Goal: Transaction & Acquisition: Download file/media

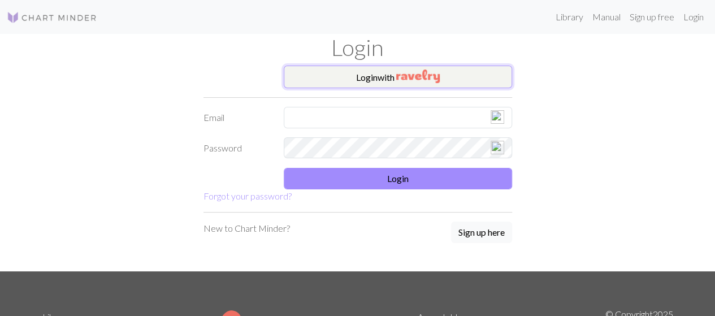
click at [404, 74] on img "button" at bounding box center [418, 76] width 44 height 14
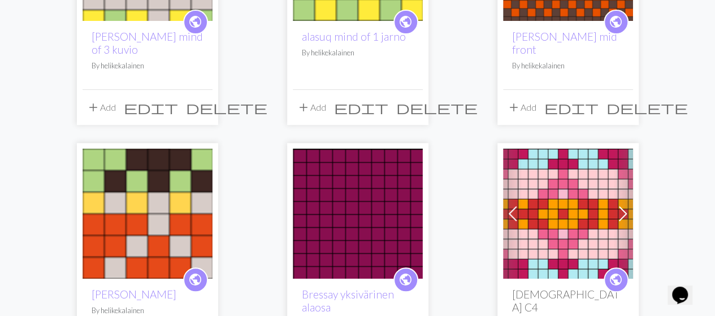
scroll to position [57, 0]
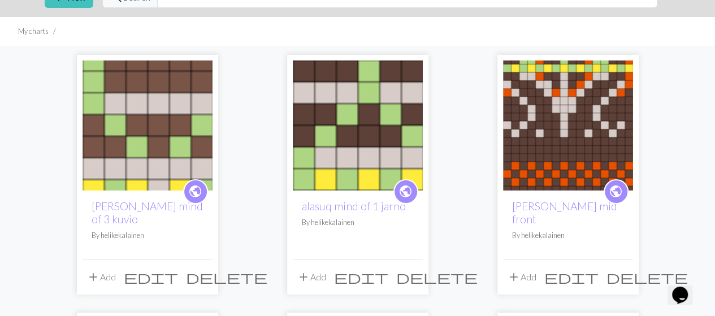
click at [131, 142] on img at bounding box center [147, 125] width 130 height 130
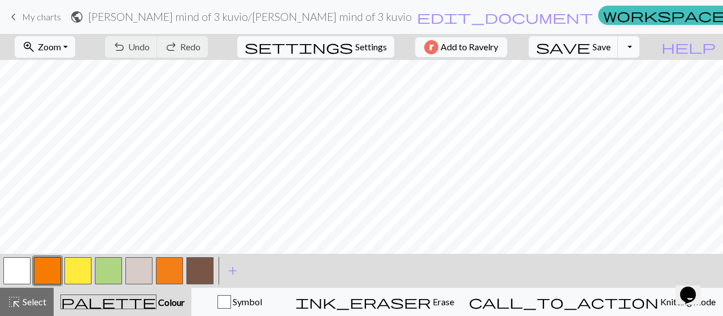
click at [640, 46] on button "Toggle Dropdown" at bounding box center [628, 46] width 21 height 21
click at [626, 89] on button "save_alt Download" at bounding box center [546, 89] width 186 height 18
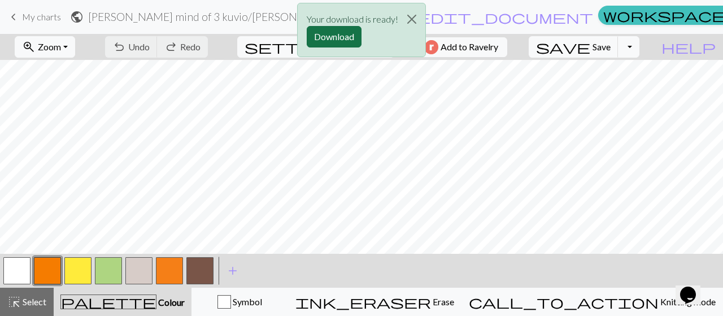
click at [332, 35] on button "Download" at bounding box center [334, 36] width 55 height 21
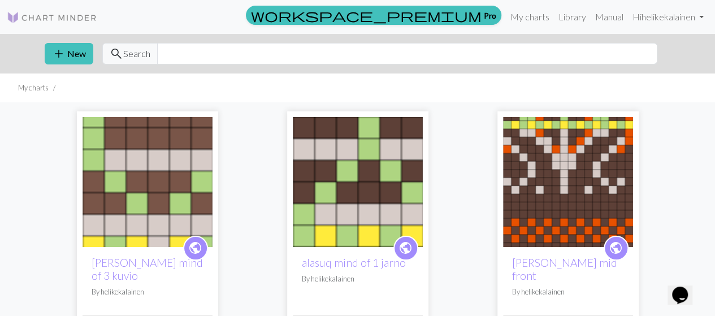
click at [341, 190] on img at bounding box center [358, 182] width 130 height 130
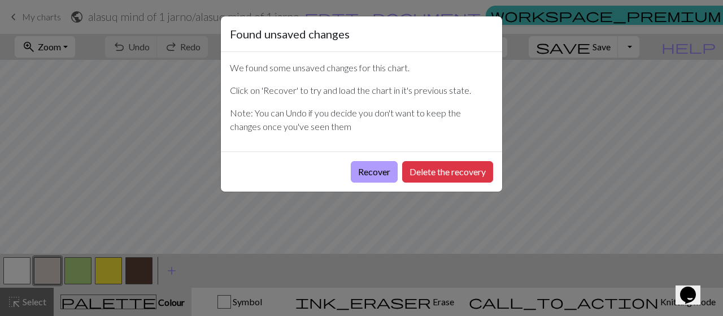
click at [369, 166] on button "Recover" at bounding box center [374, 171] width 47 height 21
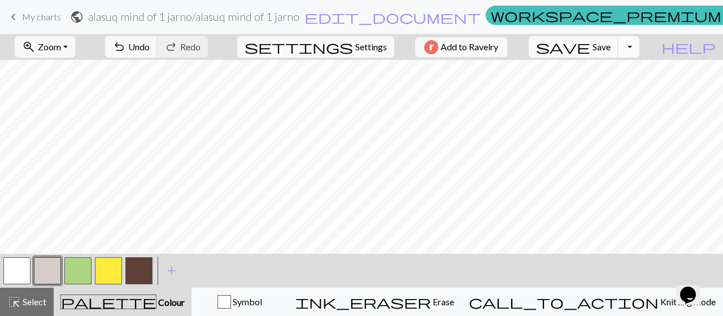
click at [640, 47] on button "Toggle Dropdown" at bounding box center [628, 46] width 21 height 21
click at [618, 86] on button "save_alt Download" at bounding box center [546, 89] width 186 height 18
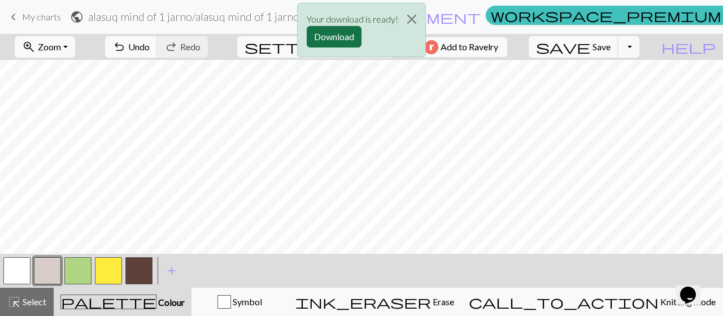
click at [327, 40] on button "Download" at bounding box center [334, 36] width 55 height 21
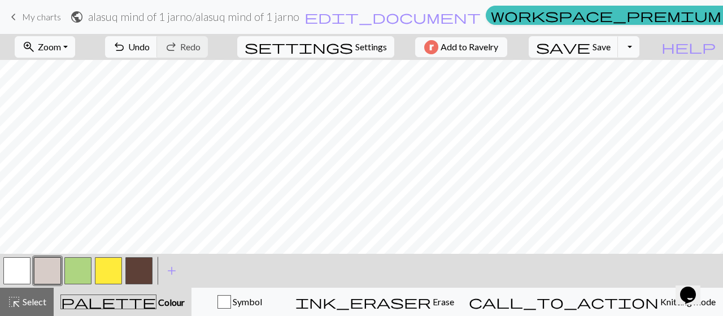
click at [36, 11] on span "My charts" at bounding box center [41, 16] width 39 height 11
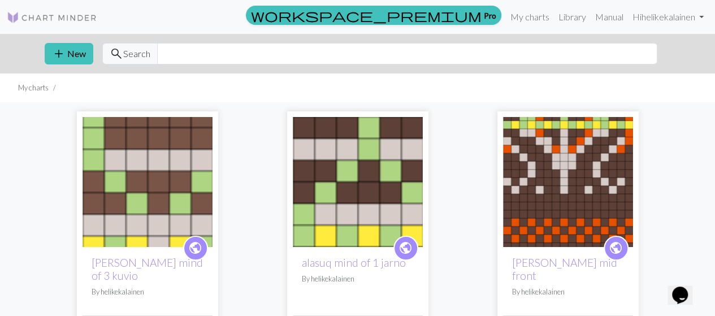
click at [599, 198] on img at bounding box center [568, 182] width 130 height 130
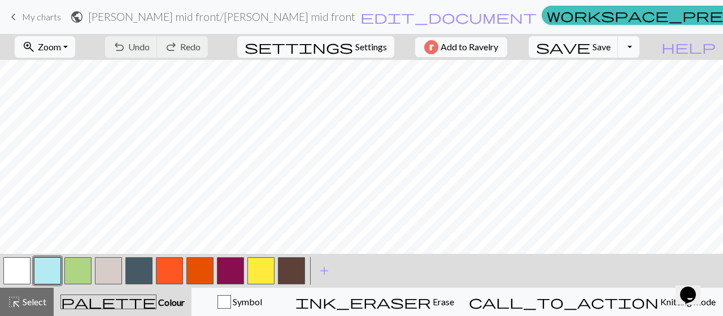
click at [640, 47] on button "Toggle Dropdown" at bounding box center [628, 46] width 21 height 21
click at [628, 88] on button "save_alt Download" at bounding box center [546, 89] width 186 height 18
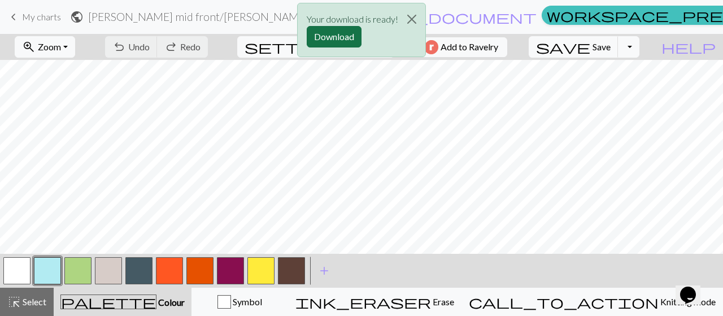
click at [336, 36] on button "Download" at bounding box center [334, 36] width 55 height 21
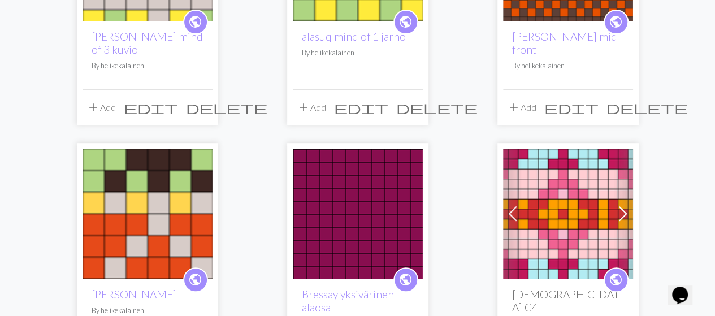
scroll to position [283, 0]
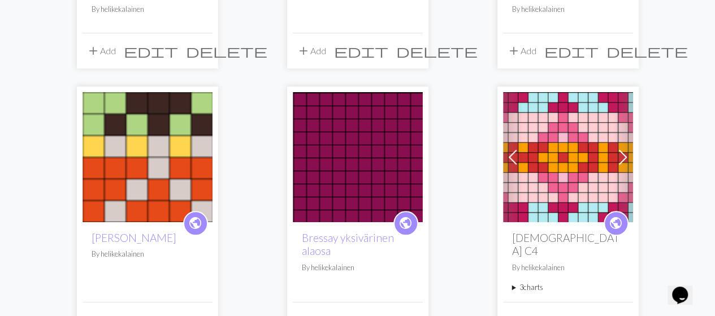
click at [174, 139] on img at bounding box center [147, 157] width 130 height 130
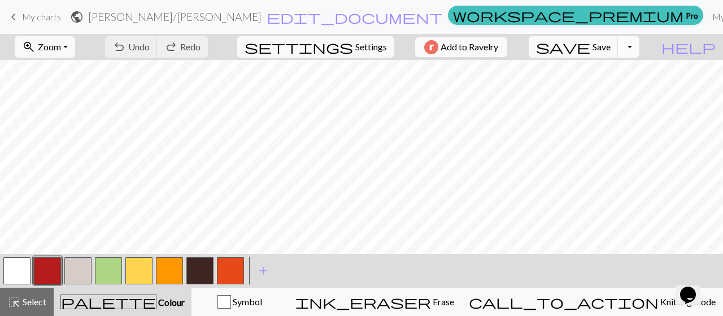
click at [640, 49] on button "Toggle Dropdown" at bounding box center [628, 46] width 21 height 21
click at [622, 92] on button "save_alt Download" at bounding box center [546, 89] width 186 height 18
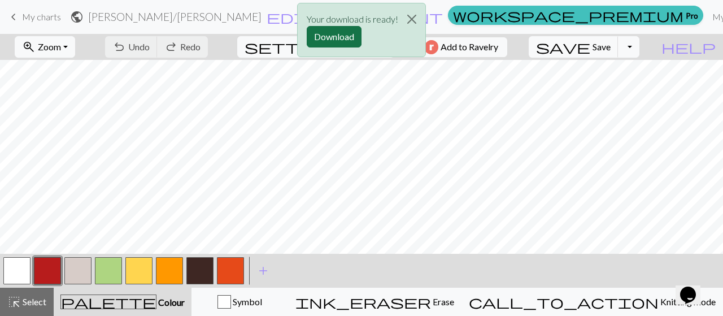
click at [308, 32] on button "Download" at bounding box center [334, 36] width 55 height 21
